Goal: Information Seeking & Learning: Learn about a topic

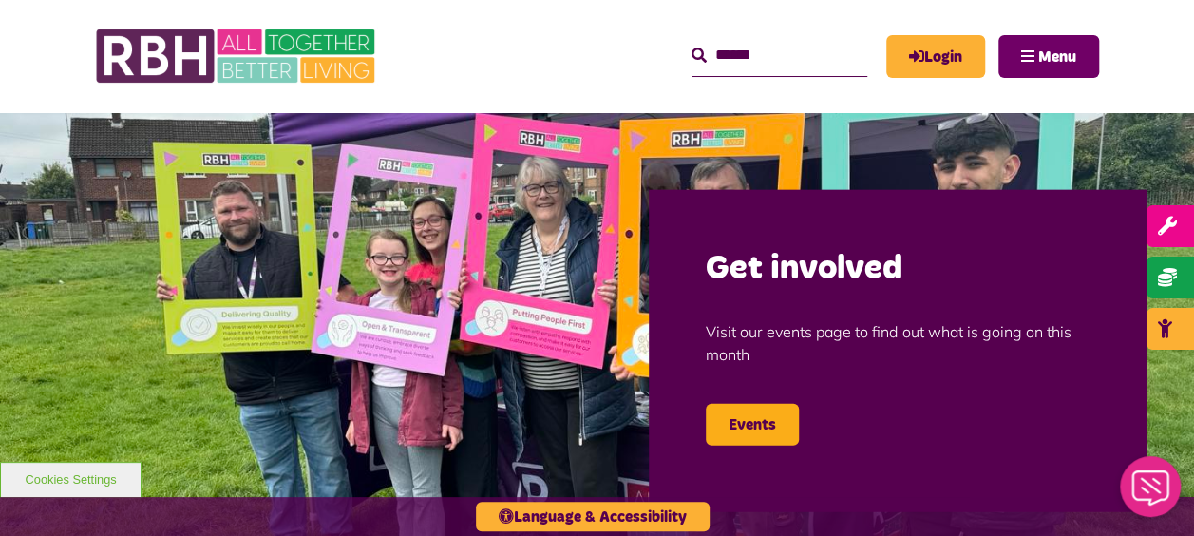
click at [1039, 51] on span "Menu" at bounding box center [1058, 56] width 38 height 15
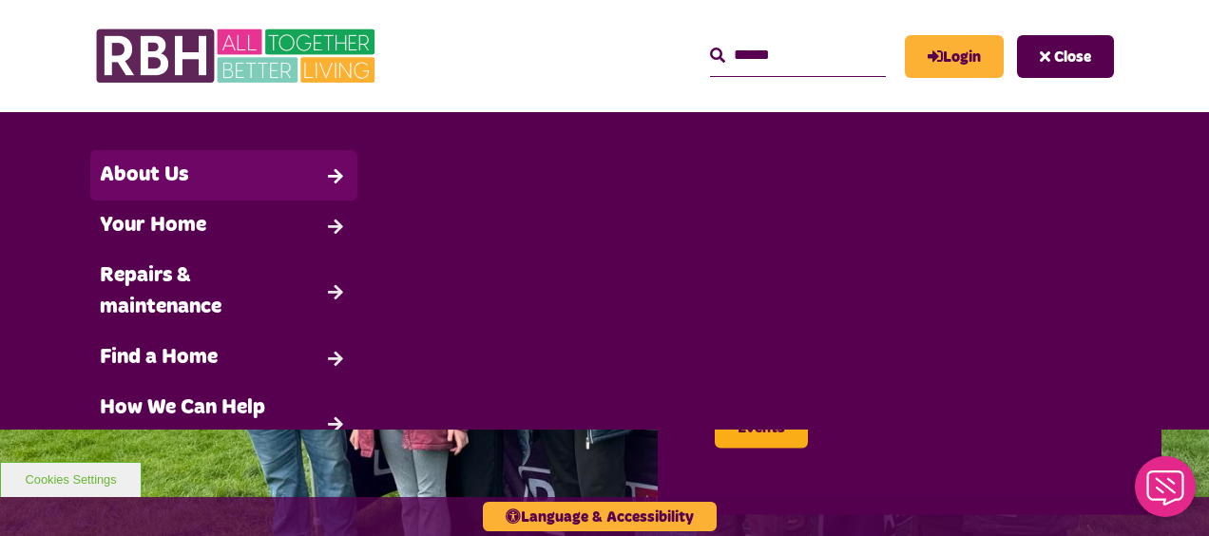
click at [208, 179] on link "About Us" at bounding box center [223, 175] width 267 height 50
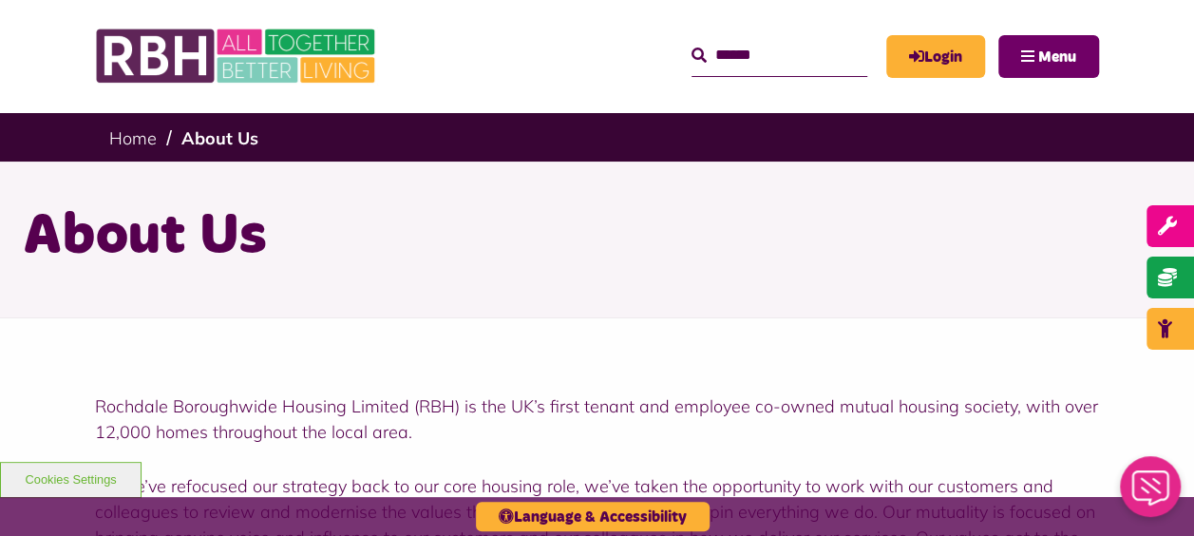
click at [1036, 50] on button "Menu" at bounding box center [1049, 56] width 101 height 43
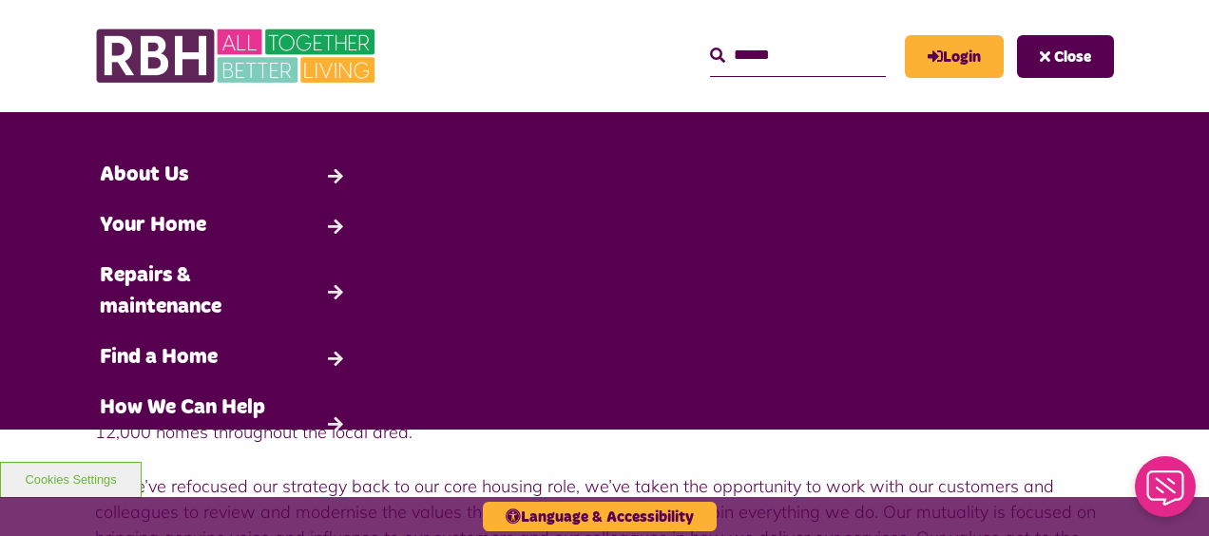
click at [1150, 50] on header "MyRBH About Us Contact Us Search" at bounding box center [604, 56] width 1209 height 112
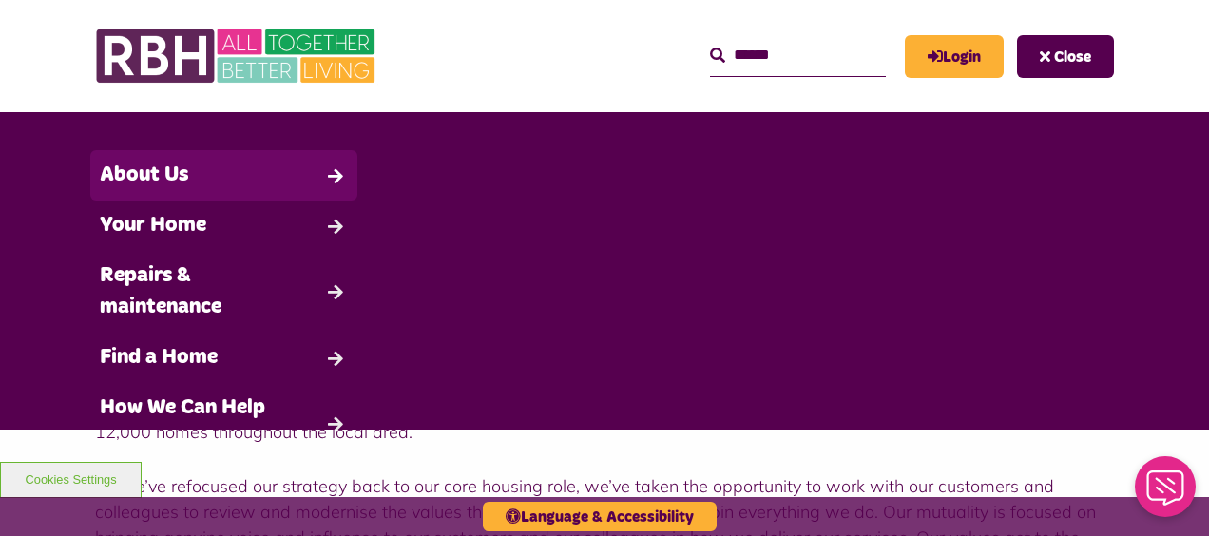
click at [177, 168] on link "About Us" at bounding box center [223, 175] width 267 height 50
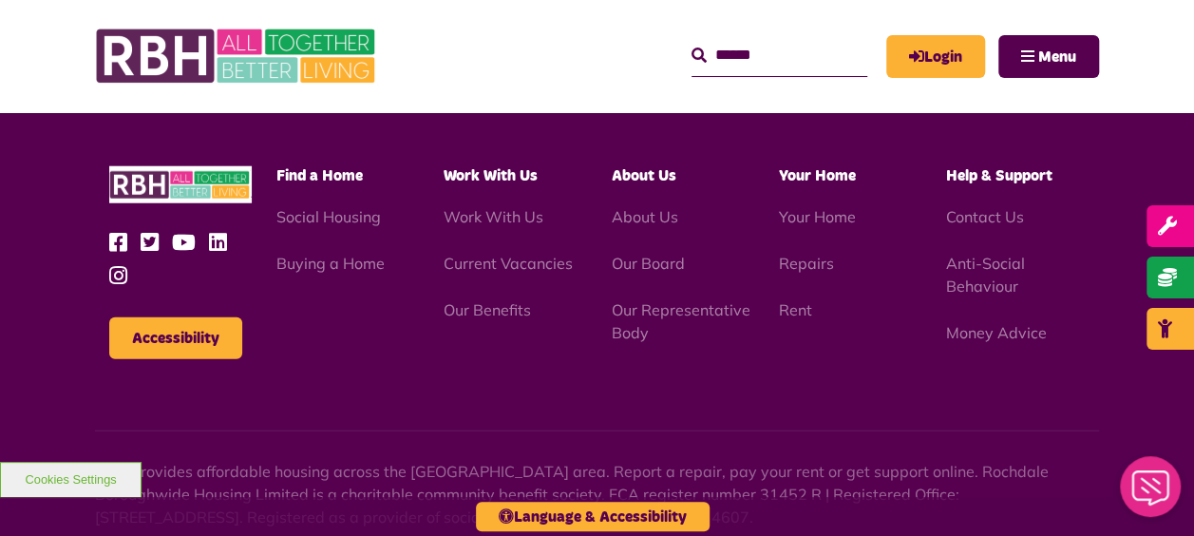
scroll to position [2376, 0]
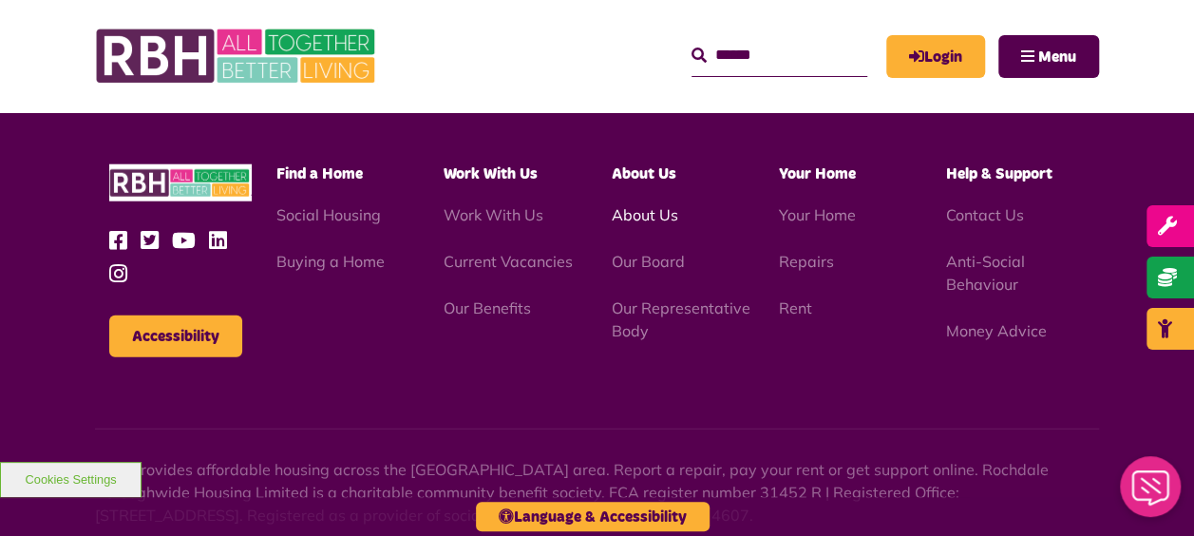
click at [658, 220] on link "About Us" at bounding box center [644, 214] width 67 height 19
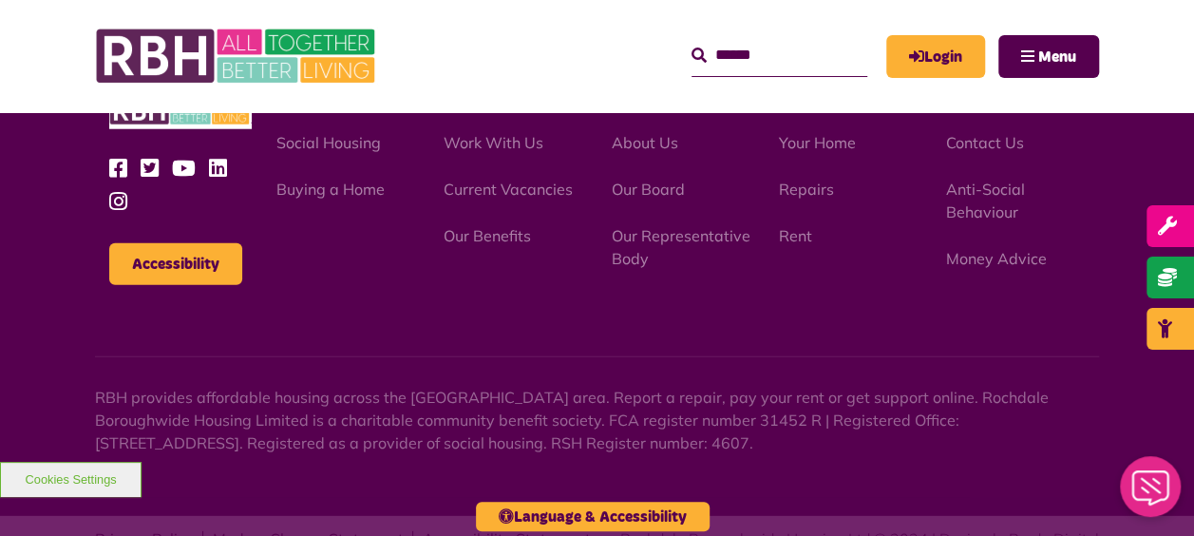
scroll to position [2418, 0]
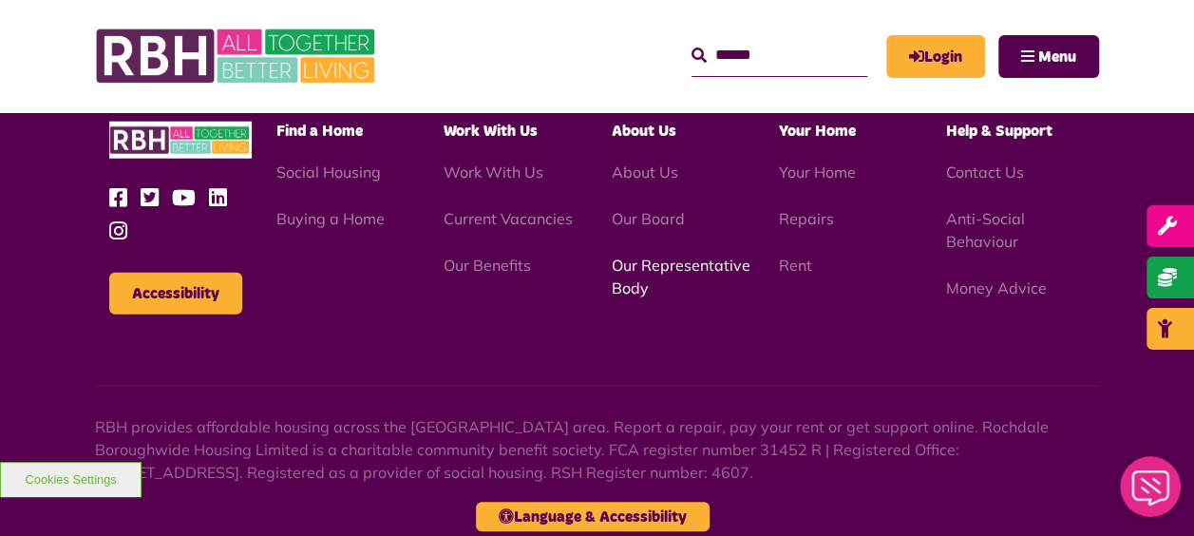
click at [655, 274] on link "Our Representative Body" at bounding box center [680, 277] width 139 height 42
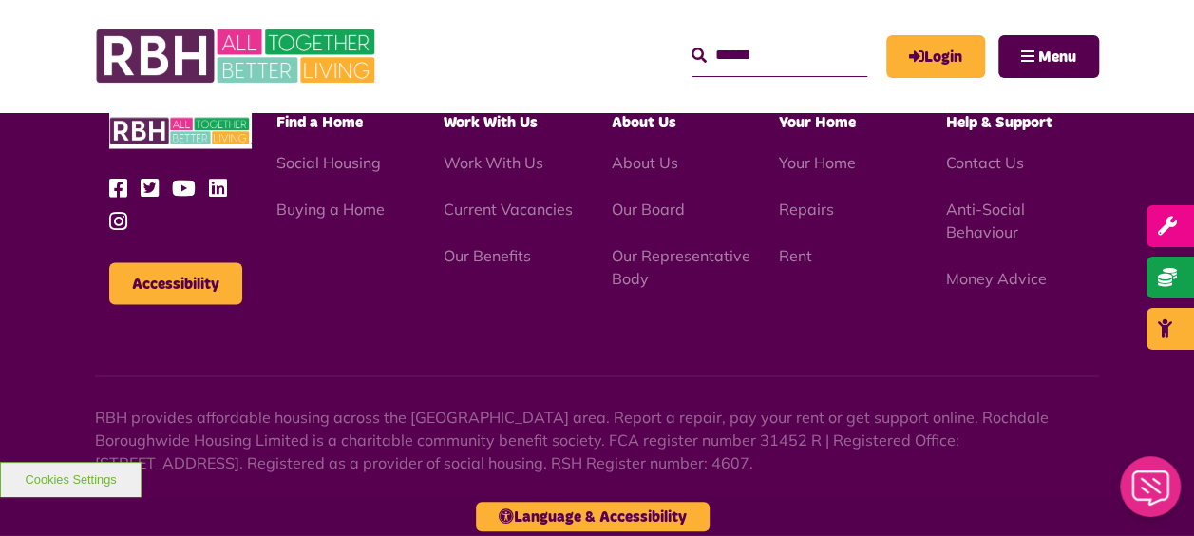
click at [551, 292] on div "Accessibility Find a Home Work With Us" at bounding box center [597, 209] width 1004 height 193
click at [646, 211] on link "Our Board" at bounding box center [647, 209] width 73 height 19
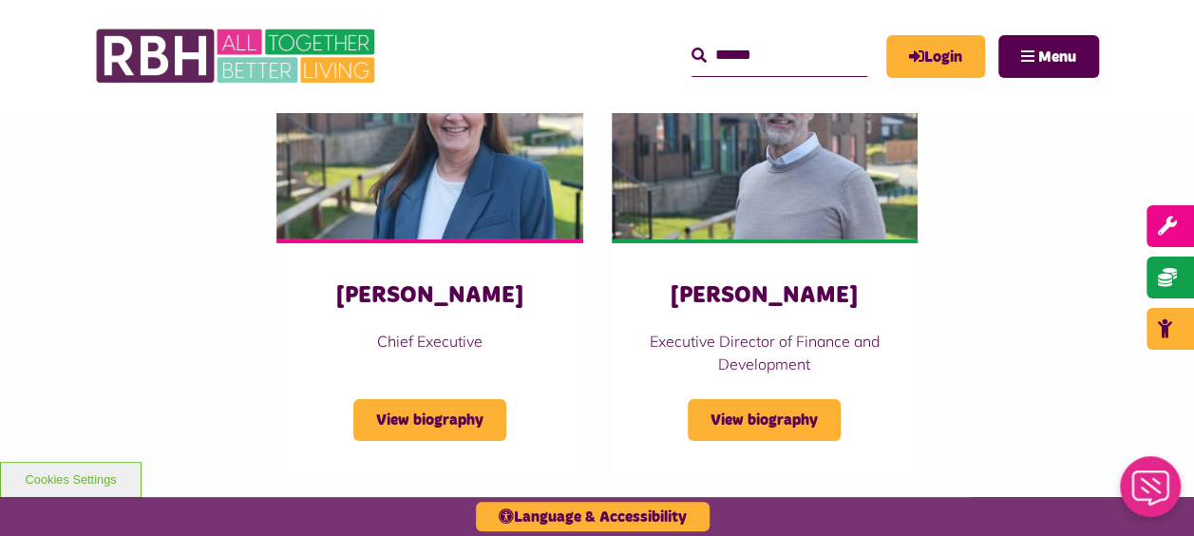
scroll to position [3136, 0]
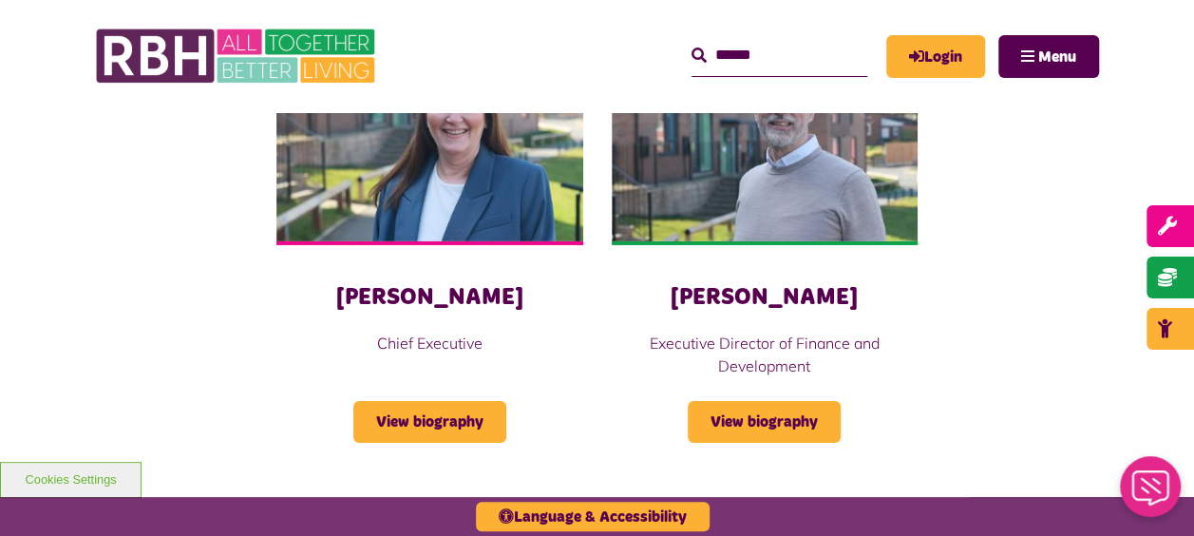
drag, startPoint x: 1104, startPoint y: 120, endPoint x: 1102, endPoint y: 132, distance: 12.5
click at [1104, 120] on div "Executive Directors Amanda Newton Chief Executive View biography Simon Mellor V…" at bounding box center [597, 234] width 1194 height 590
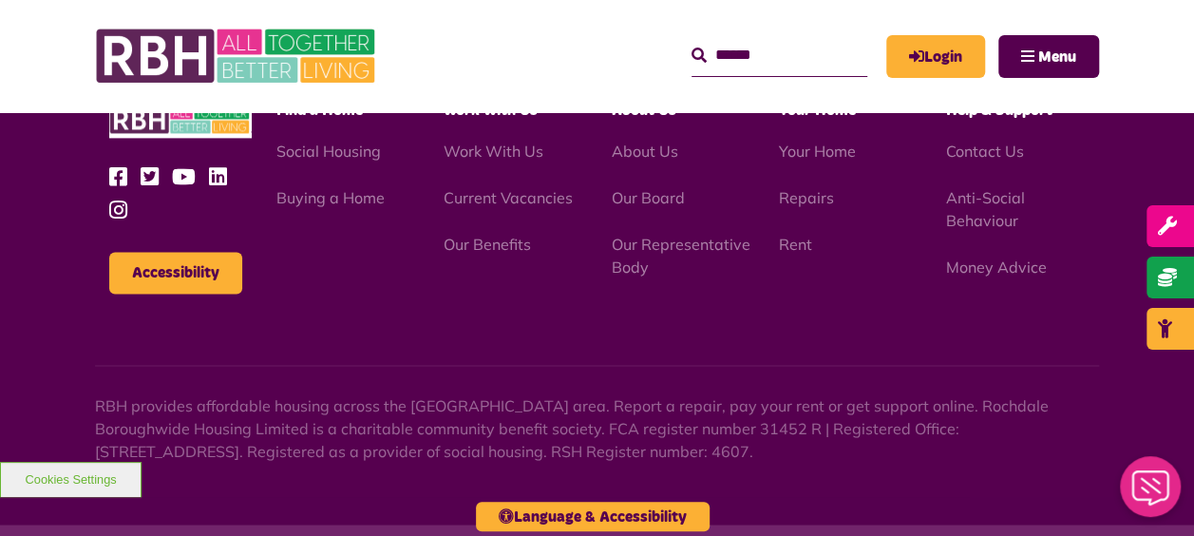
scroll to position [4847, 0]
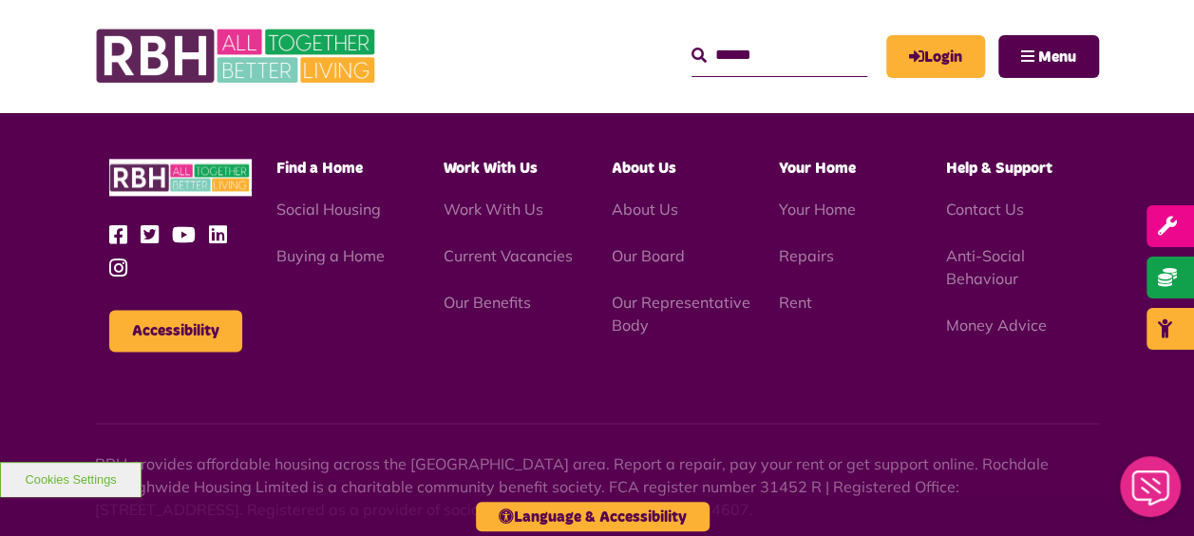
click at [121, 224] on icon at bounding box center [123, 234] width 28 height 21
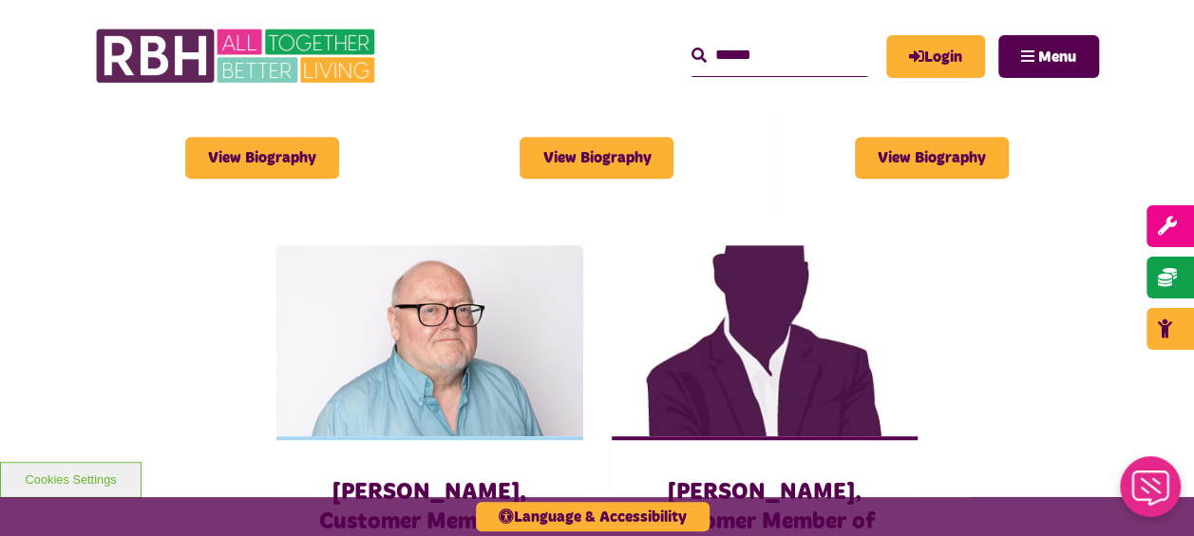
scroll to position [3795, 0]
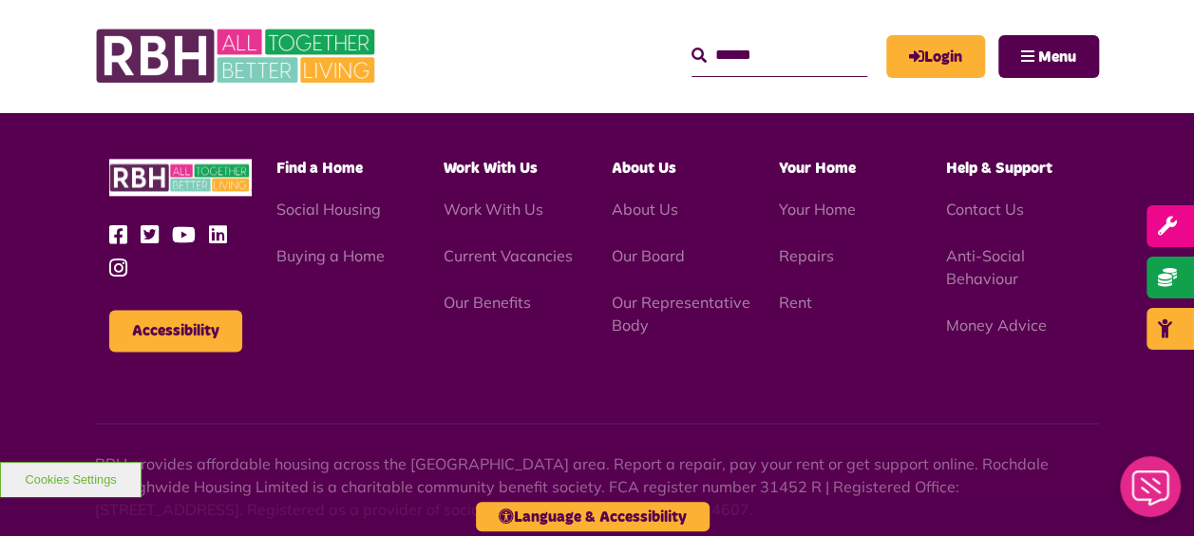
scroll to position [4752, 0]
